Goal: Go to known website: Access a specific website the user already knows

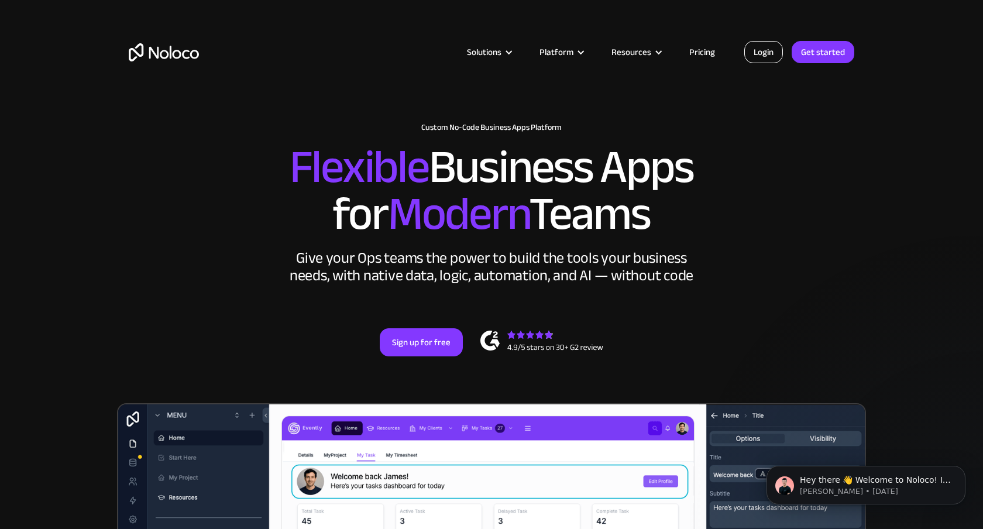
click at [766, 54] on link "Login" at bounding box center [764, 52] width 39 height 22
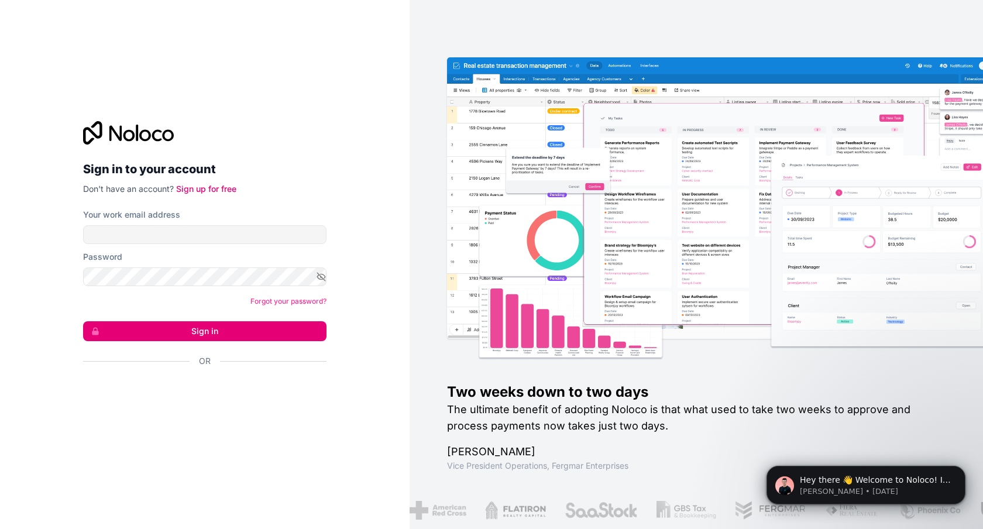
click at [166, 376] on div "Or" at bounding box center [205, 381] width 244 height 53
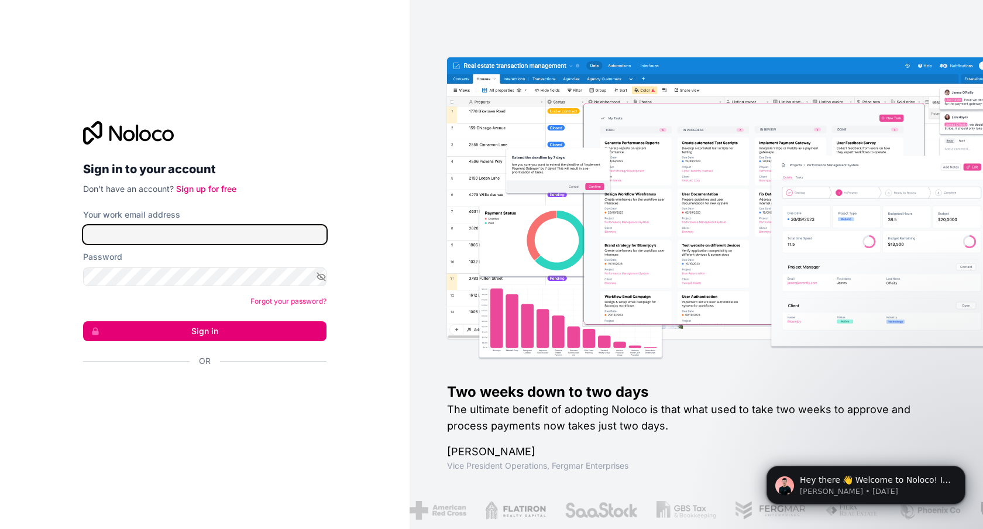
click at [251, 242] on input "Your work email address" at bounding box center [205, 234] width 244 height 19
paste input "[EMAIL_ADDRESS][DOMAIN_NAME]"
type input "[EMAIL_ADDRESS][DOMAIN_NAME]"
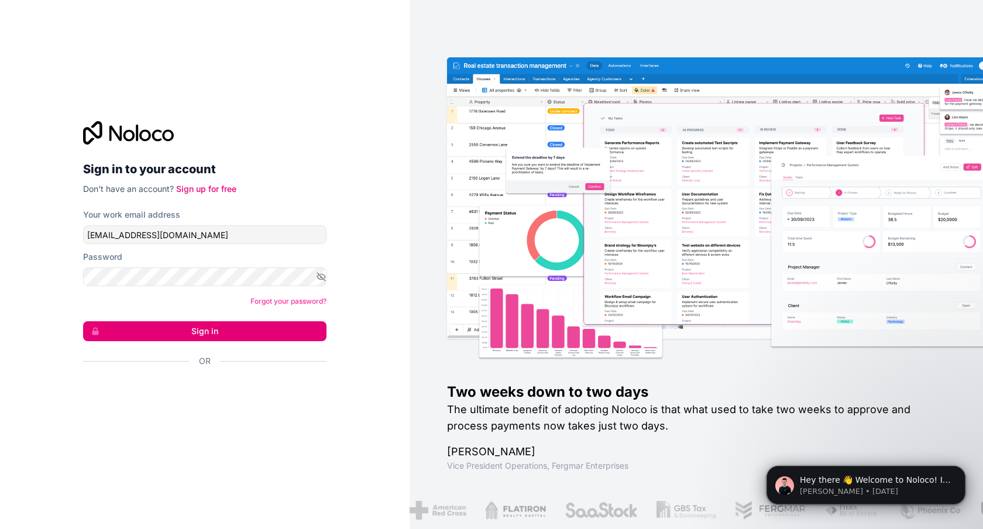
click at [308, 137] on div at bounding box center [205, 132] width 244 height 23
click at [220, 327] on button "Sign in" at bounding box center [205, 331] width 244 height 20
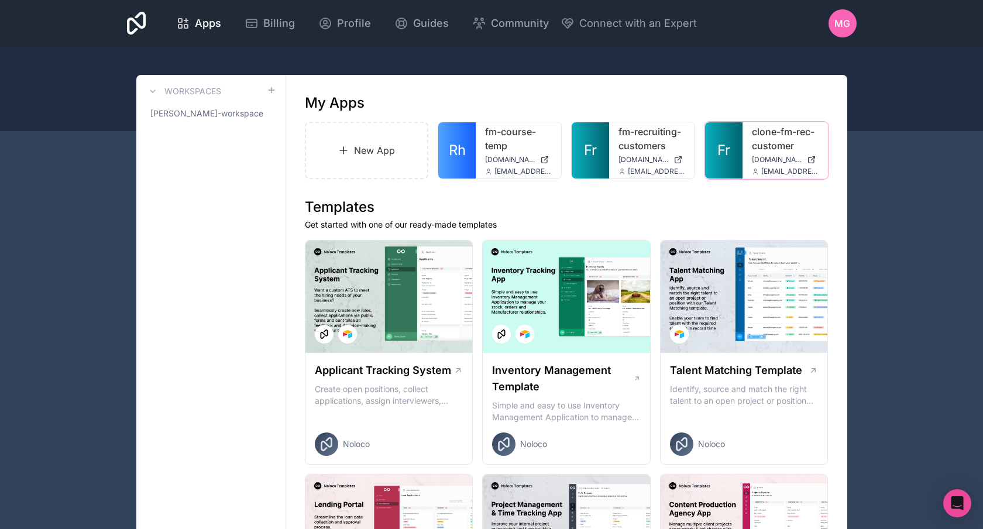
click at [812, 162] on icon at bounding box center [811, 159] width 9 height 9
click at [762, 136] on link "clone-fm-rec-customer" at bounding box center [785, 139] width 67 height 28
